Goal: Information Seeking & Learning: Find contact information

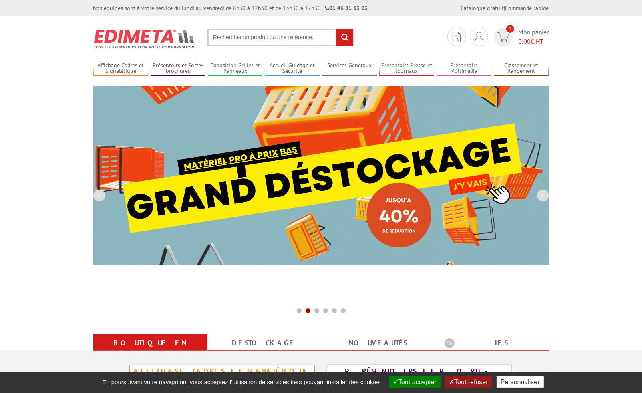
drag, startPoint x: 420, startPoint y: 381, endPoint x: 447, endPoint y: 359, distance: 35.2
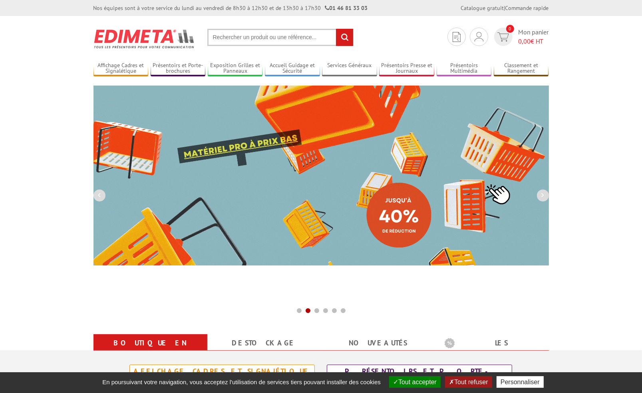
click at [421, 380] on button "Tout accepter" at bounding box center [415, 382] width 52 height 12
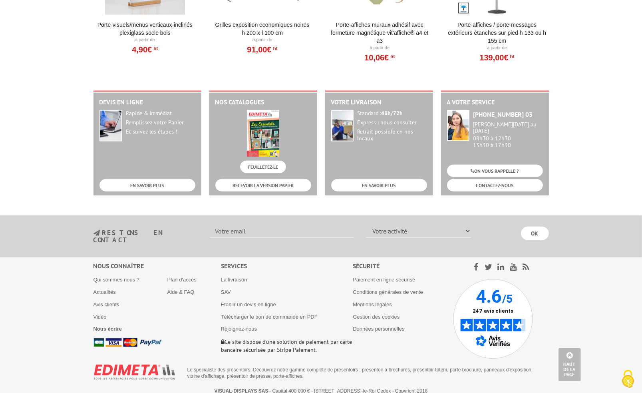
scroll to position [963, 0]
click at [118, 325] on b "Nous écrire" at bounding box center [107, 328] width 29 height 6
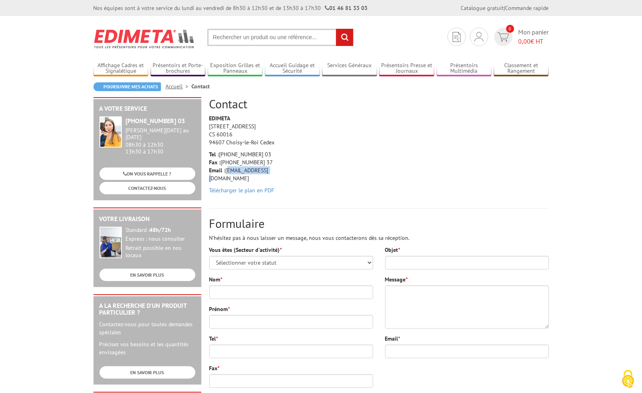
drag, startPoint x: 270, startPoint y: 171, endPoint x: 226, endPoint y: 172, distance: 43.5
click at [226, 172] on p "Tel : [PHONE_NUMBER] 03 Fax : [PHONE_NUMBER] 37 Email : [EMAIL_ADDRESS][DOMAIN_…" at bounding box center [247, 166] width 76 height 32
copy p "[EMAIL_ADDRESS][DOMAIN_NAME]"
